Goal: Transaction & Acquisition: Obtain resource

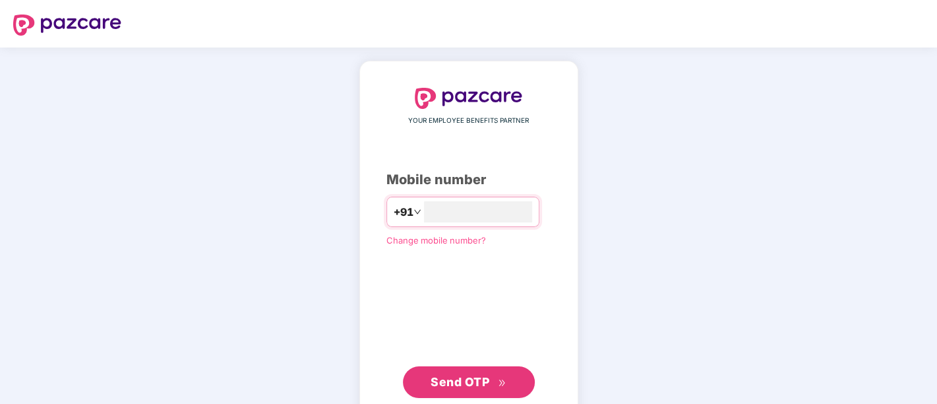
type input "**********"
click at [465, 383] on span "Send OTP" at bounding box center [460, 380] width 59 height 14
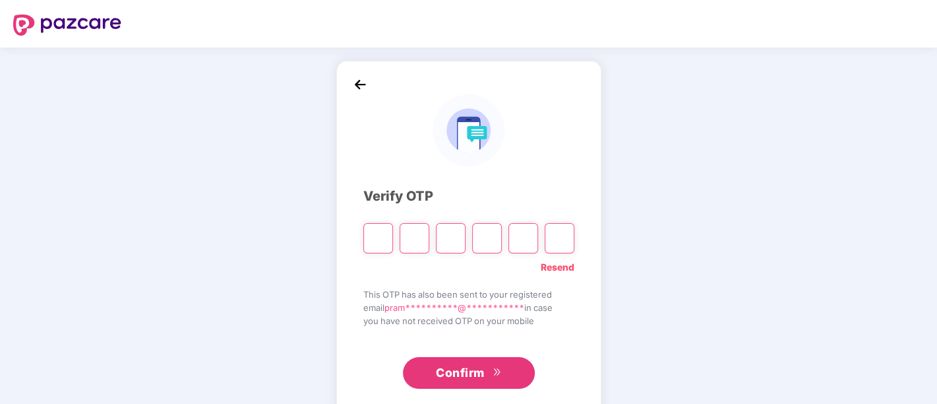
paste input "*"
type input "*"
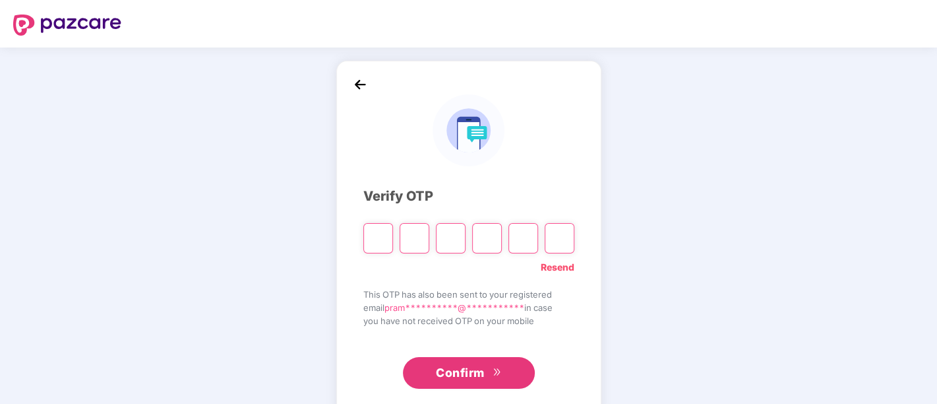
type input "*"
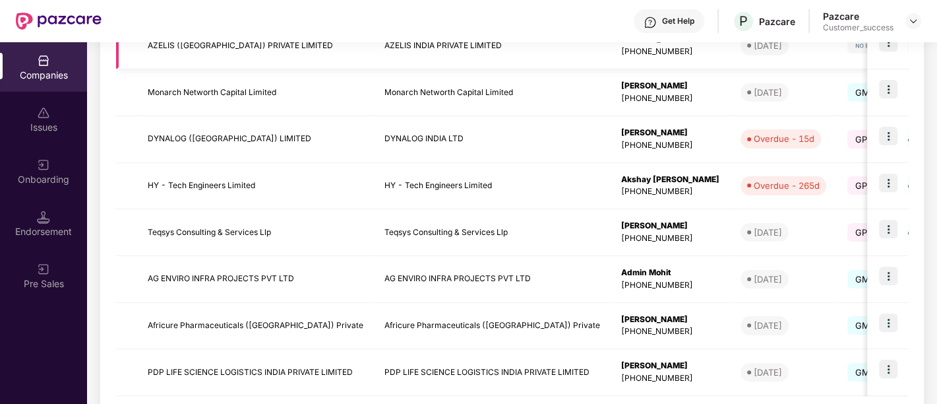
scroll to position [369, 0]
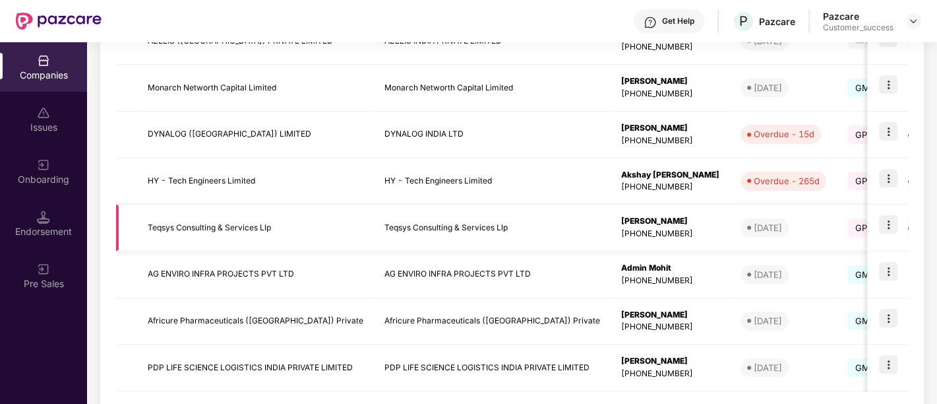
click at [354, 227] on td "Teqsys Consulting & Services Llp" at bounding box center [255, 227] width 237 height 47
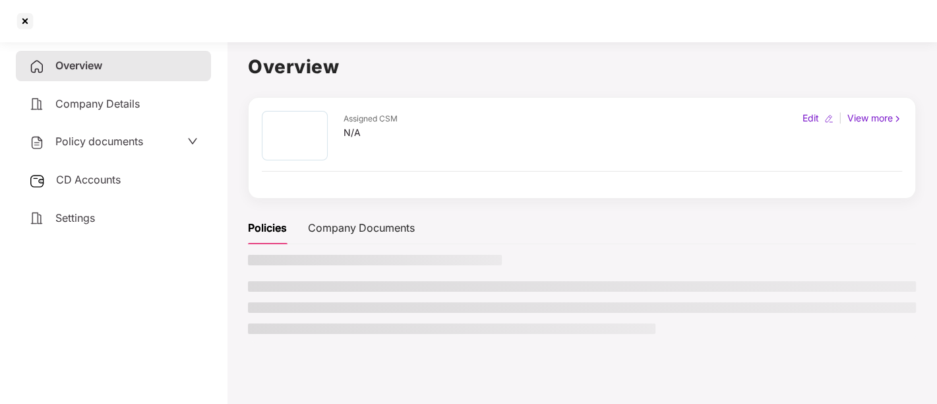
click at [354, 227] on div "Company Documents" at bounding box center [361, 228] width 107 height 16
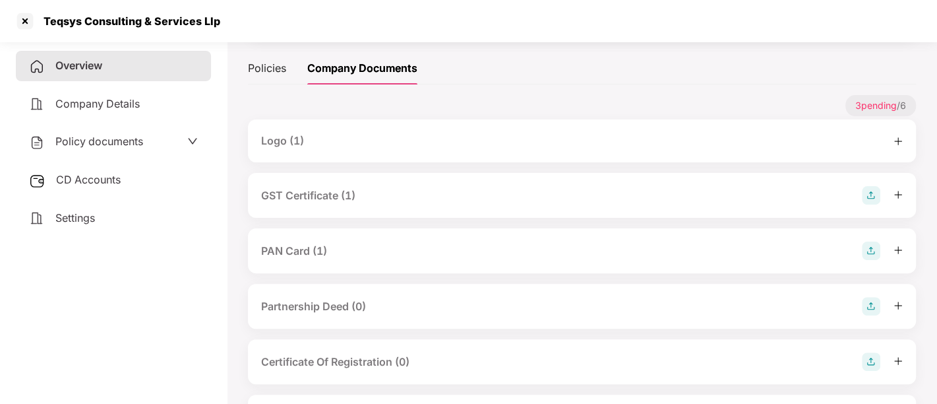
scroll to position [0, 0]
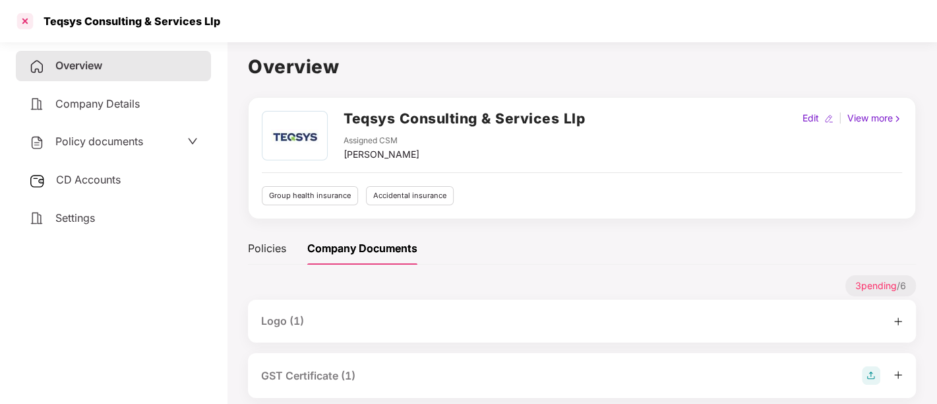
click at [26, 23] on div at bounding box center [25, 21] width 21 height 21
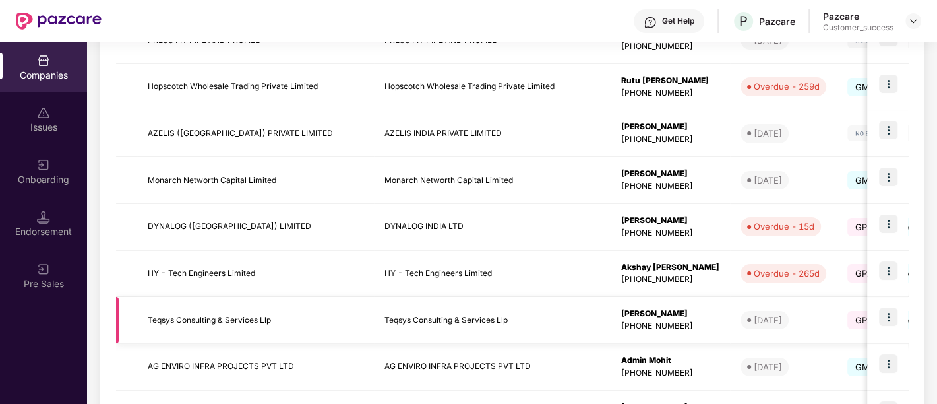
scroll to position [361, 0]
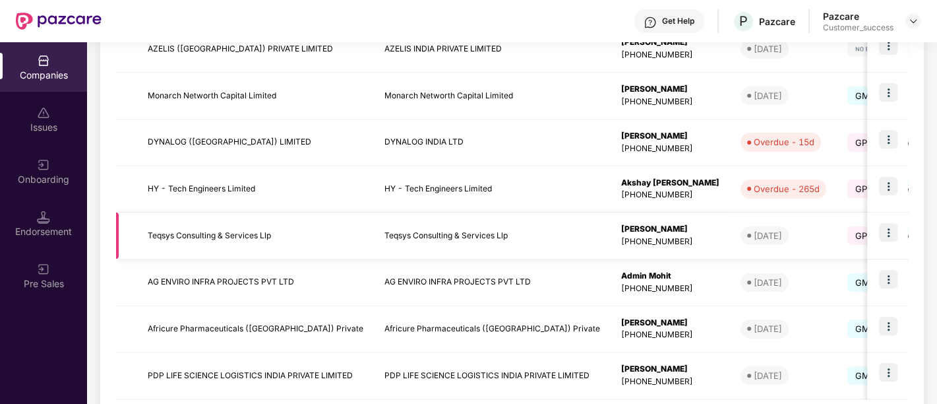
click at [889, 235] on img at bounding box center [888, 232] width 18 height 18
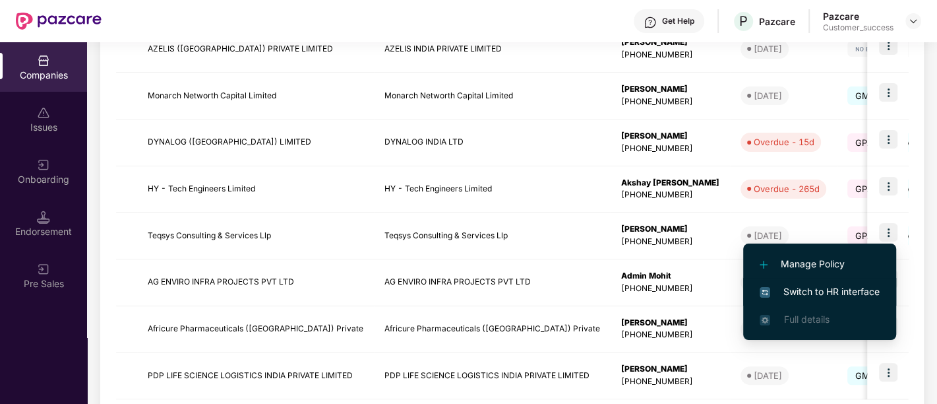
click at [822, 290] on span "Switch to HR interface" at bounding box center [820, 291] width 120 height 15
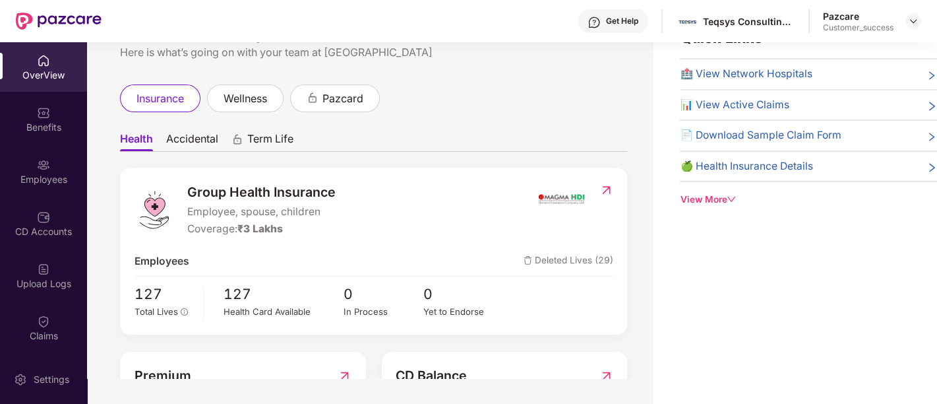
scroll to position [0, 0]
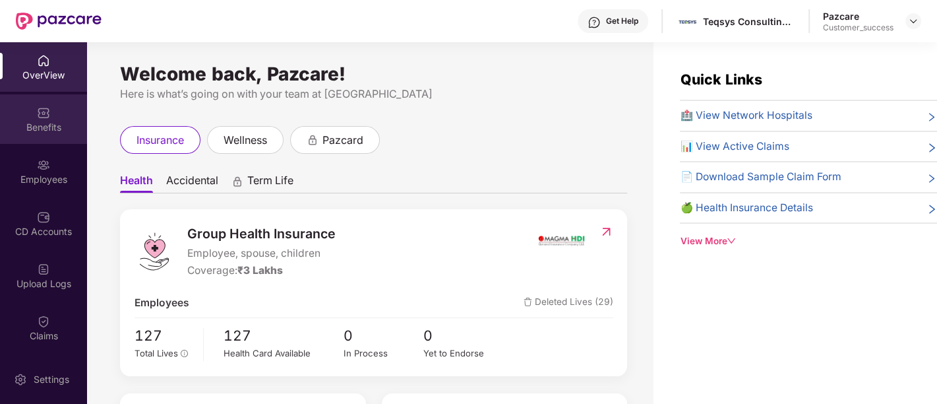
click at [43, 110] on img at bounding box center [43, 112] width 13 height 13
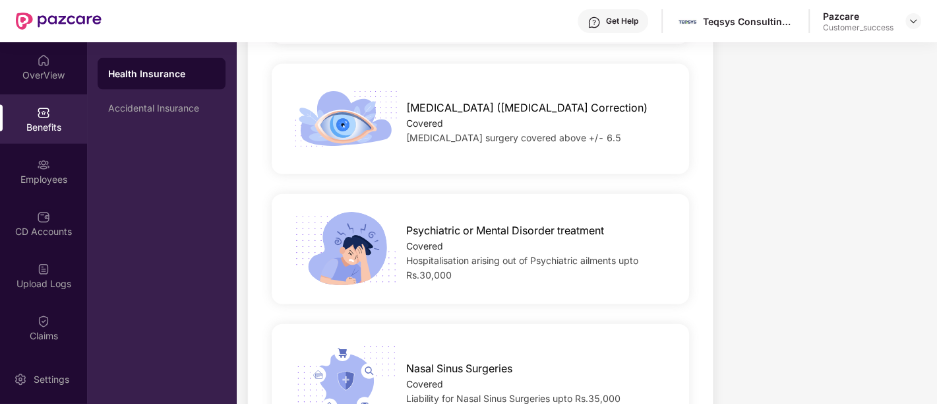
scroll to position [2537, 0]
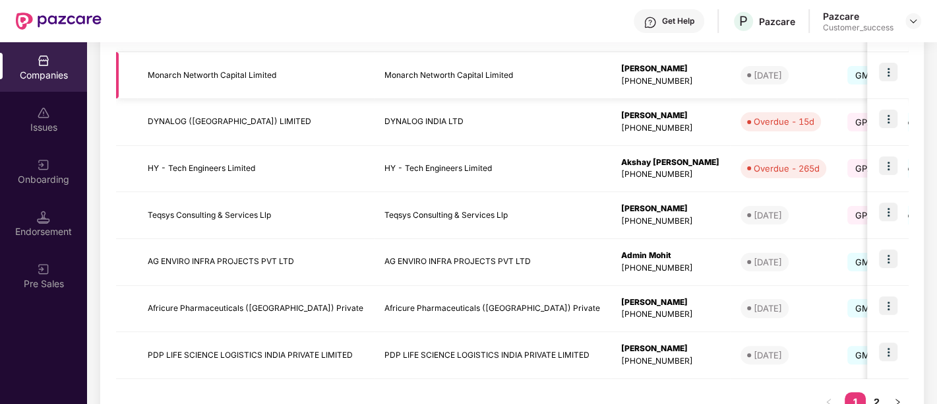
scroll to position [383, 0]
click at [271, 219] on td "Teqsys Consulting & Services Llp" at bounding box center [255, 214] width 237 height 47
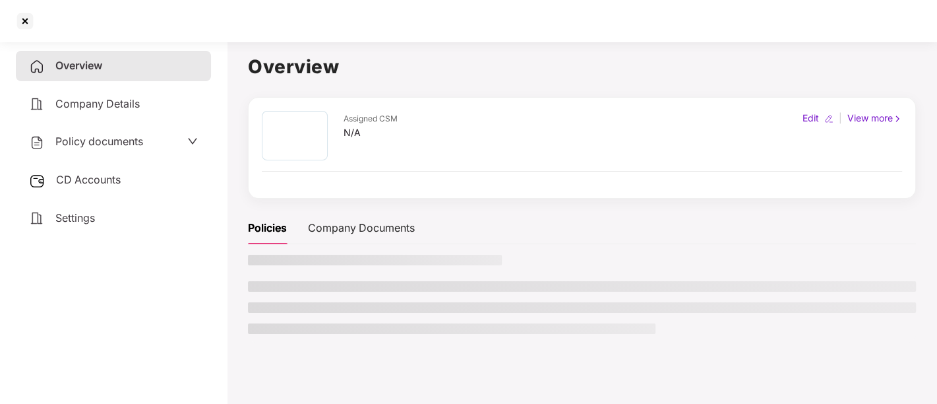
click at [271, 220] on div "Policies" at bounding box center [267, 228] width 39 height 16
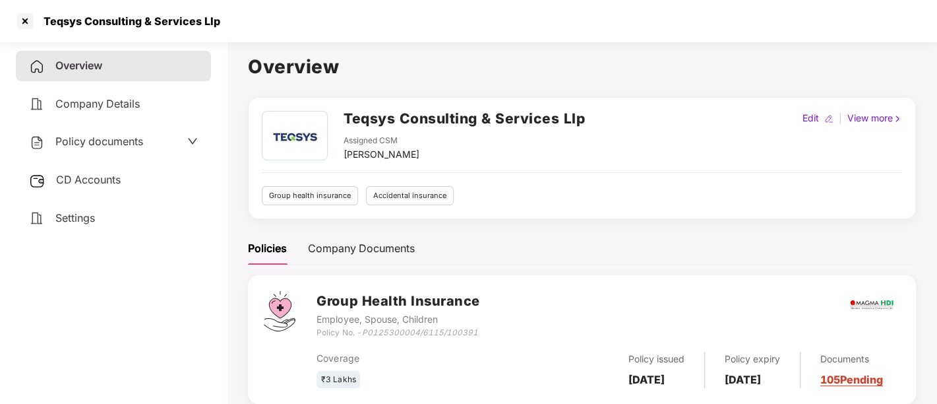
click at [119, 154] on div "Policy documents" at bounding box center [113, 142] width 195 height 30
click at [156, 143] on div "Policy documents" at bounding box center [113, 141] width 169 height 17
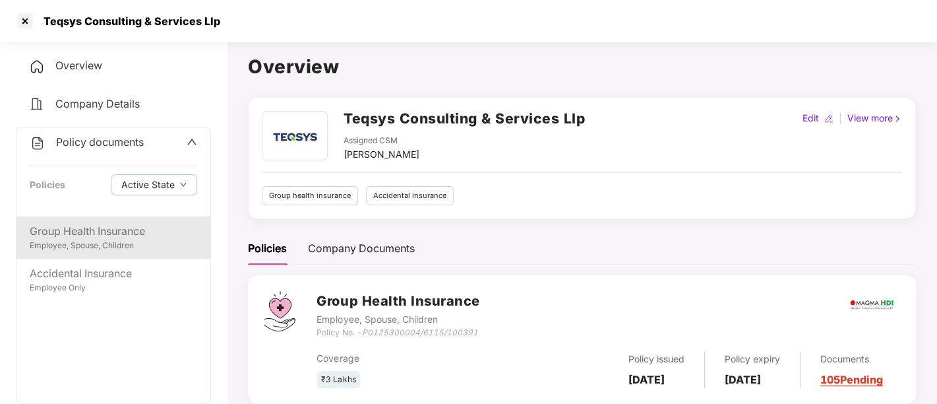
click at [86, 228] on div "Group Health Insurance" at bounding box center [114, 231] width 168 height 16
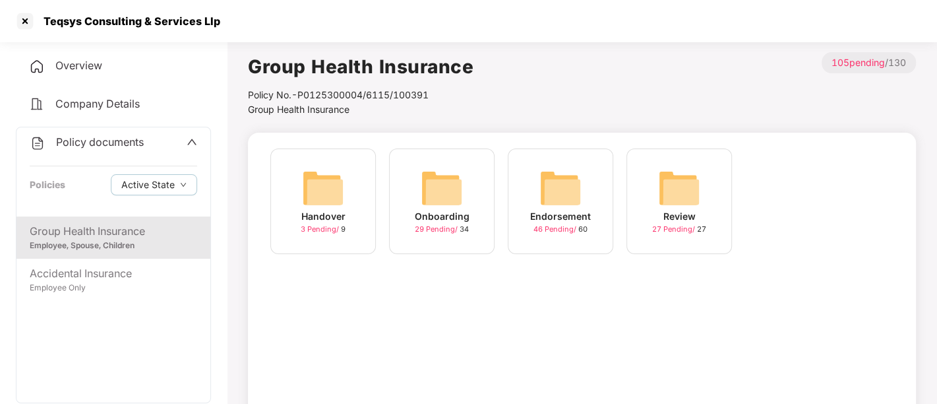
click at [458, 223] on div "Onboarding" at bounding box center [442, 216] width 55 height 15
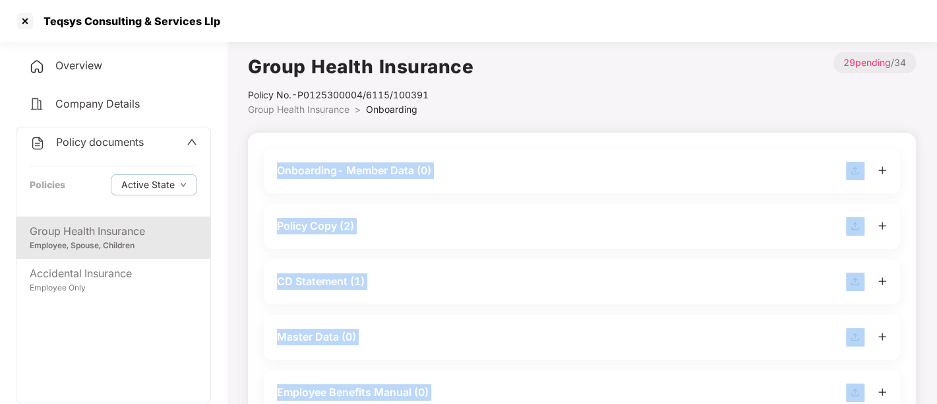
click at [458, 223] on div "Policy Copy (2)" at bounding box center [582, 226] width 610 height 18
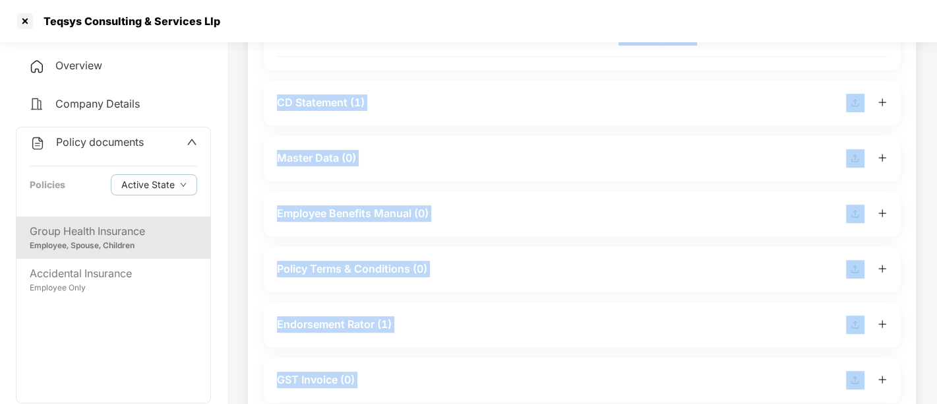
scroll to position [0, 0]
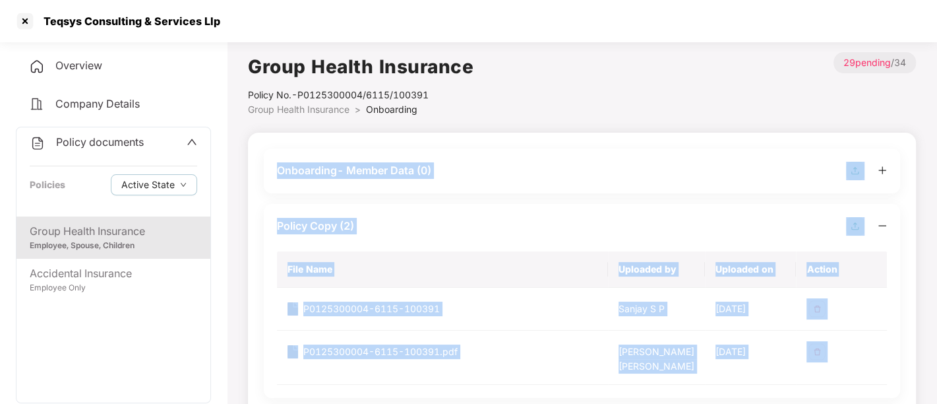
click at [357, 232] on div "Policy Copy (2)" at bounding box center [582, 226] width 610 height 18
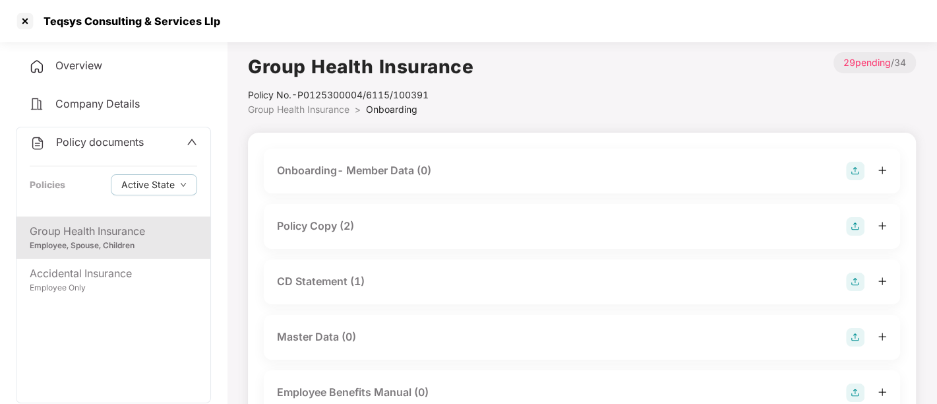
click at [336, 280] on div "CD Statement (1)" at bounding box center [321, 281] width 88 height 16
click at [401, 230] on div "Policy Copy (2)" at bounding box center [582, 225] width 610 height 18
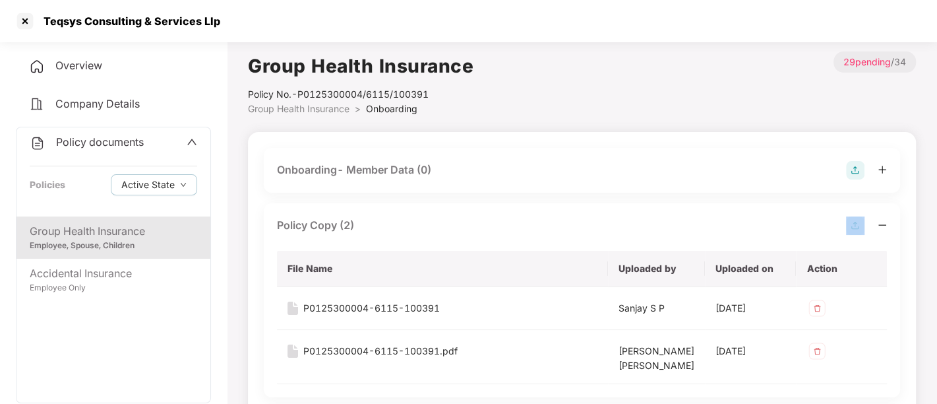
click at [401, 230] on div "Policy Copy (2)" at bounding box center [582, 225] width 610 height 18
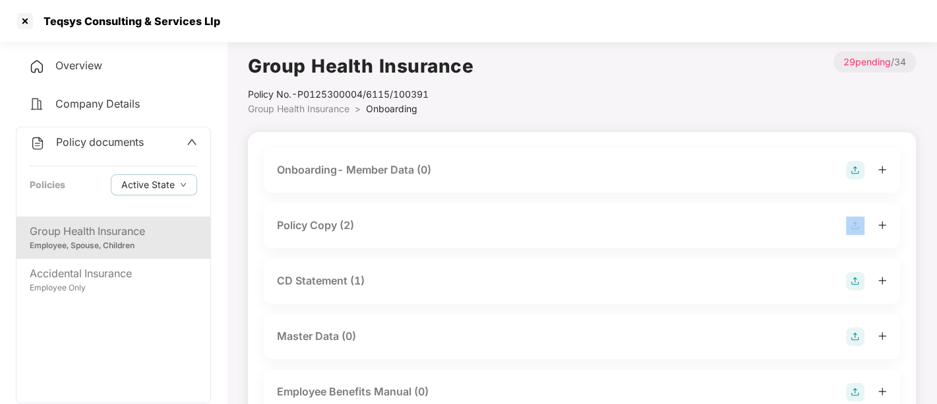
click at [401, 230] on div "Policy Copy (2)" at bounding box center [582, 225] width 610 height 18
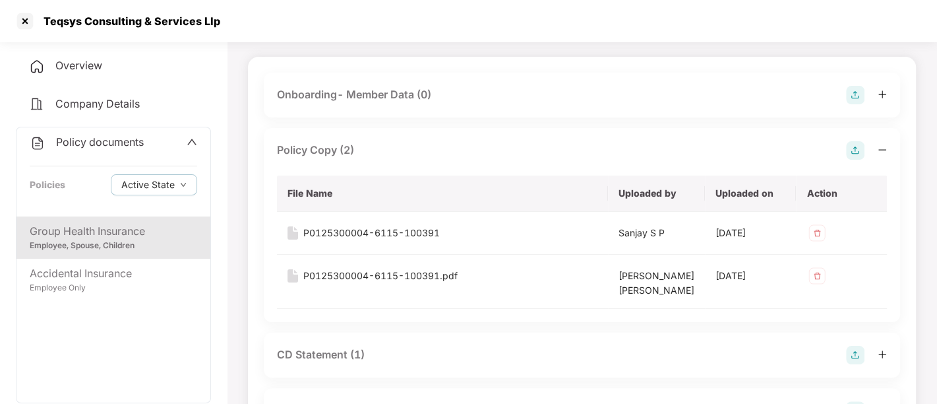
scroll to position [77, 0]
click at [380, 272] on div "P0125300004-6115-100391.pdf" at bounding box center [380, 274] width 154 height 15
